Goal: Information Seeking & Learning: Find specific fact

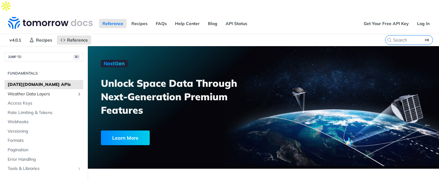
click at [43, 91] on span "Weather Data Layers" at bounding box center [42, 94] width 68 height 6
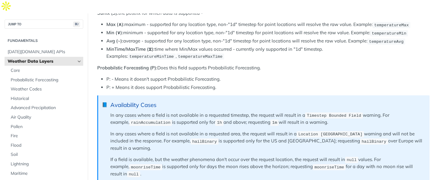
scroll to position [434, 0]
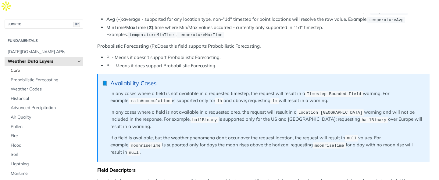
click at [31, 67] on span "Core" at bounding box center [46, 70] width 71 height 6
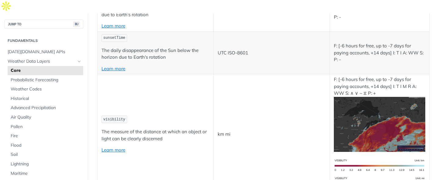
scroll to position [1549, 0]
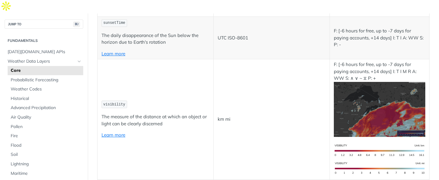
drag, startPoint x: 265, startPoint y: 81, endPoint x: 217, endPoint y: 24, distance: 74.4
